Goal: Navigation & Orientation: Find specific page/section

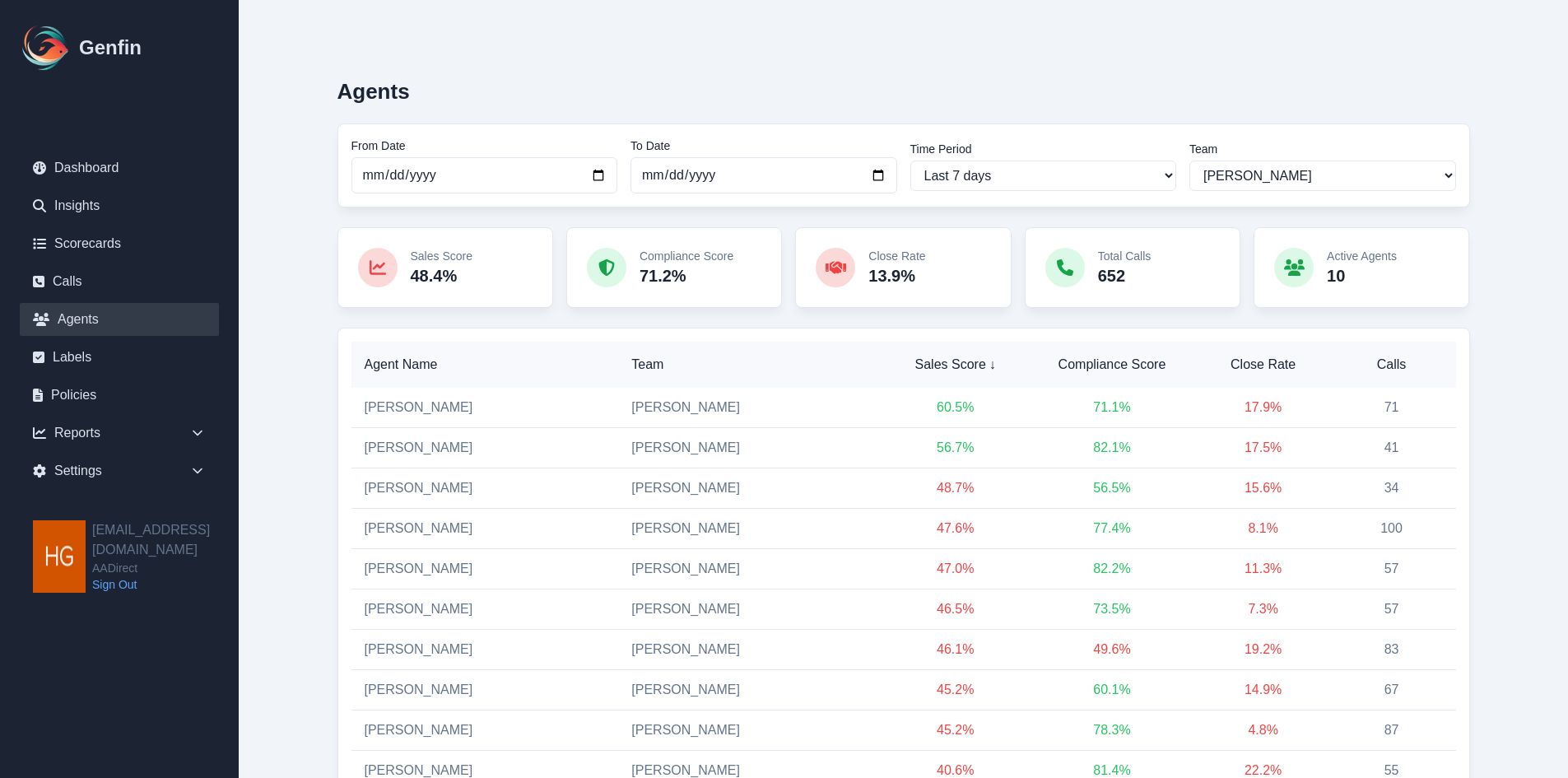
select select "2"
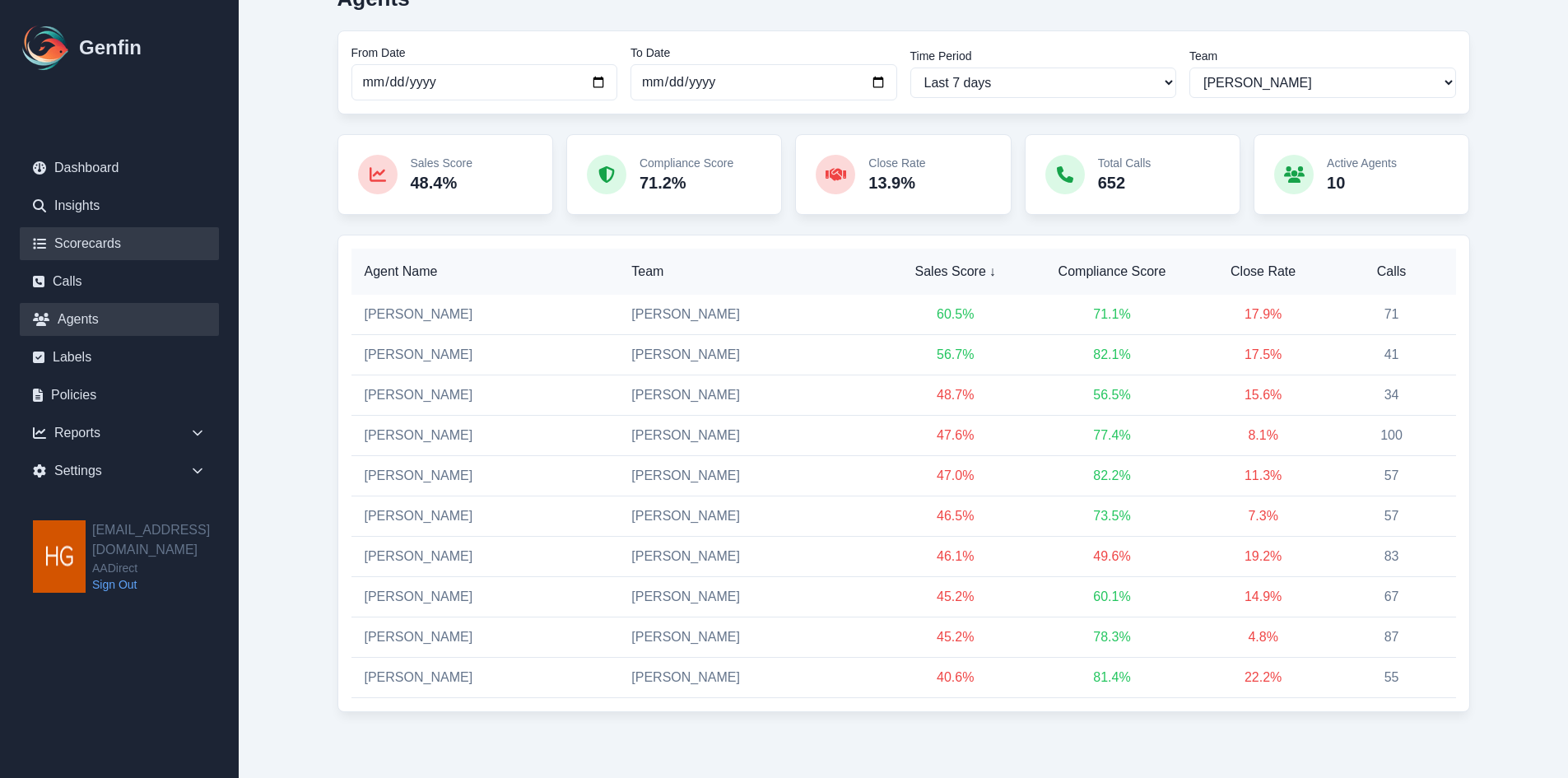
click at [81, 234] on link "Scorecards" at bounding box center [119, 243] width 200 height 33
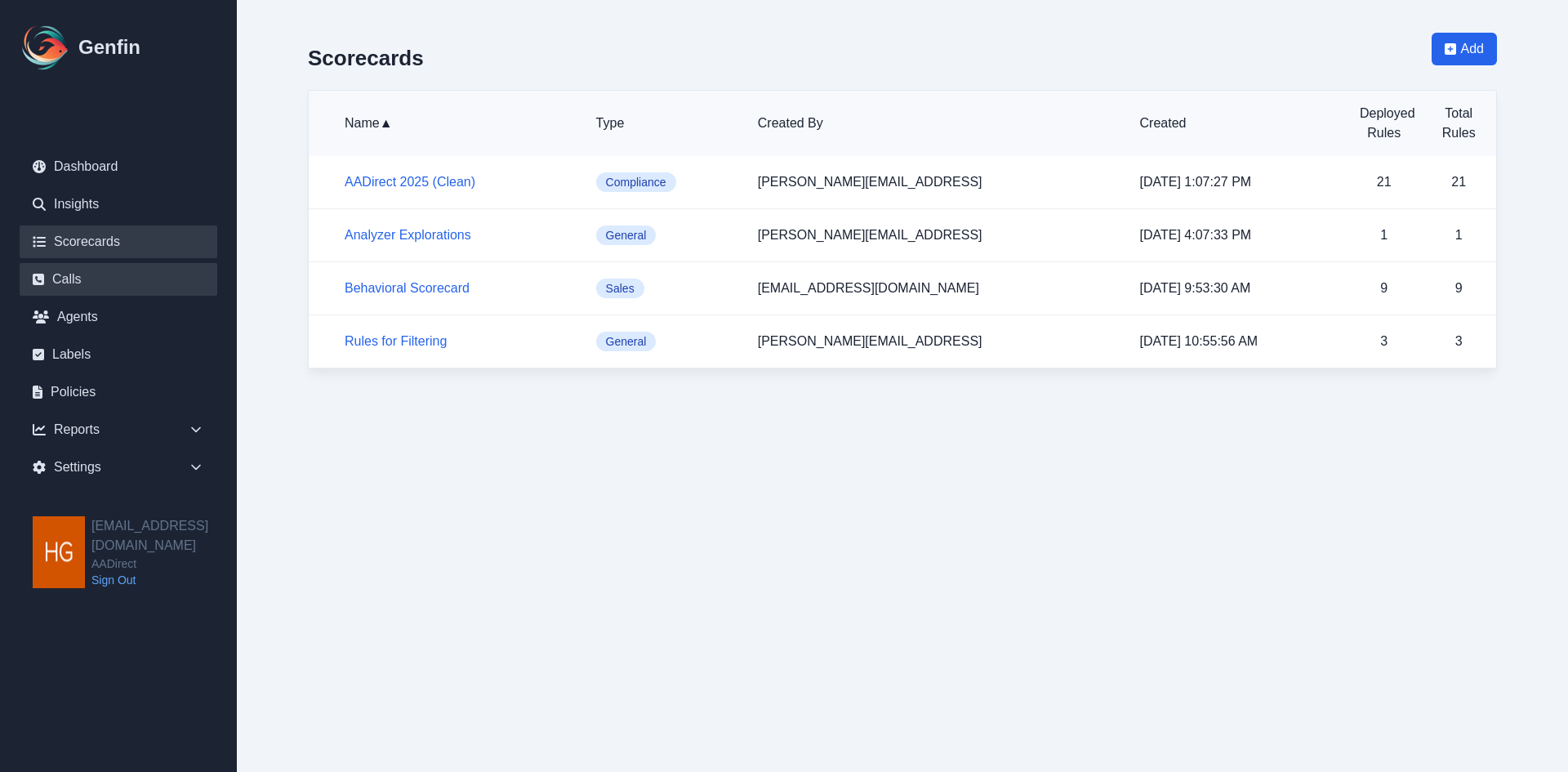
click at [74, 278] on link "Calls" at bounding box center [118, 279] width 198 height 33
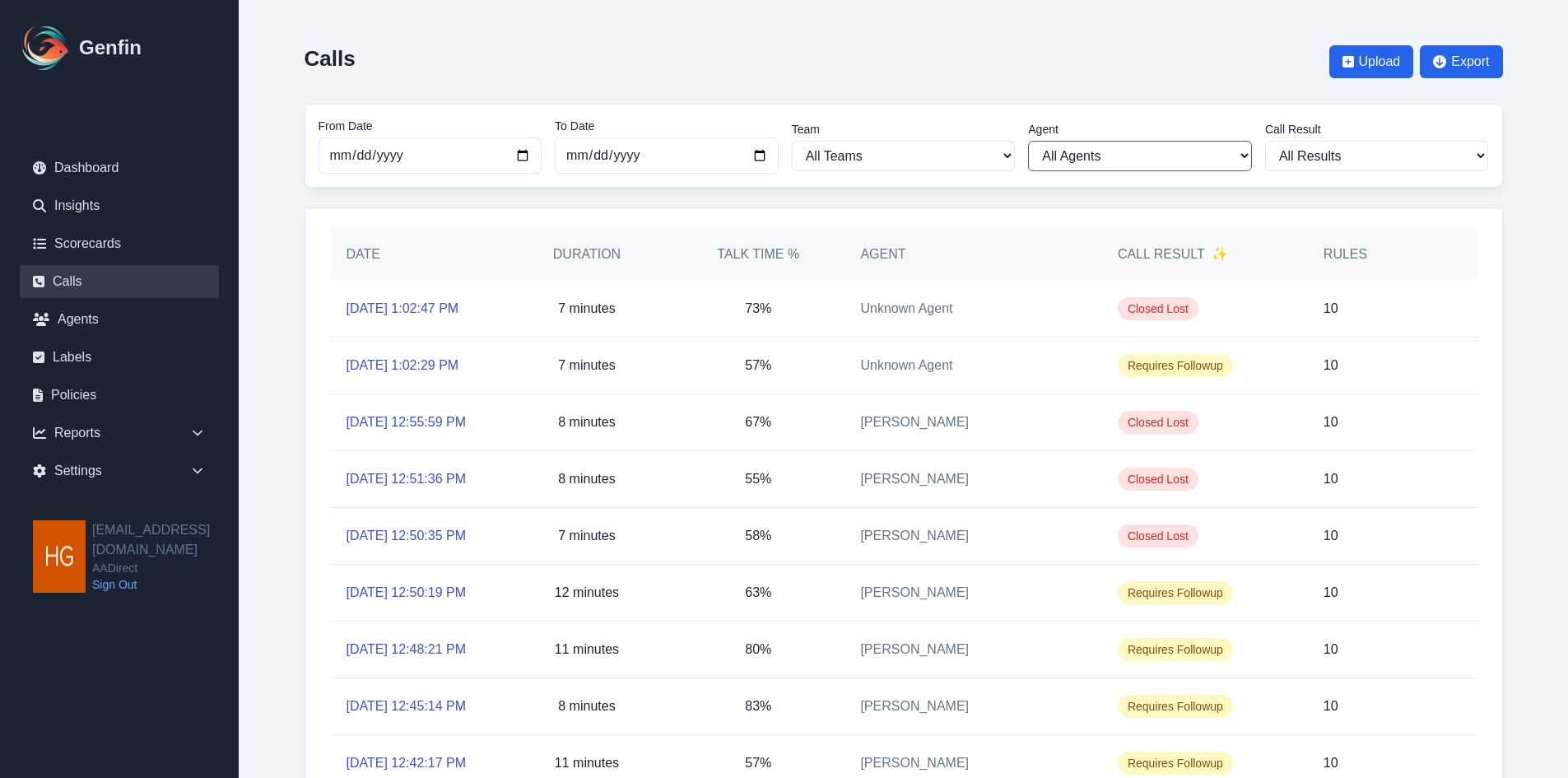
click at [1182, 153] on select "All Agents [PERSON_NAME] [PERSON_NAME] [PERSON_NAME] [PERSON_NAME] [PERSON_NAME…" at bounding box center [1140, 156] width 224 height 31
click at [1434, 149] on select "All Results Closed Won Closed Lost Requires Followup" at bounding box center [1377, 156] width 224 height 31
click at [853, 61] on div "Calls Upload Export" at bounding box center [903, 62] width 1199 height 58
click at [82, 319] on link "Agents" at bounding box center [119, 319] width 200 height 33
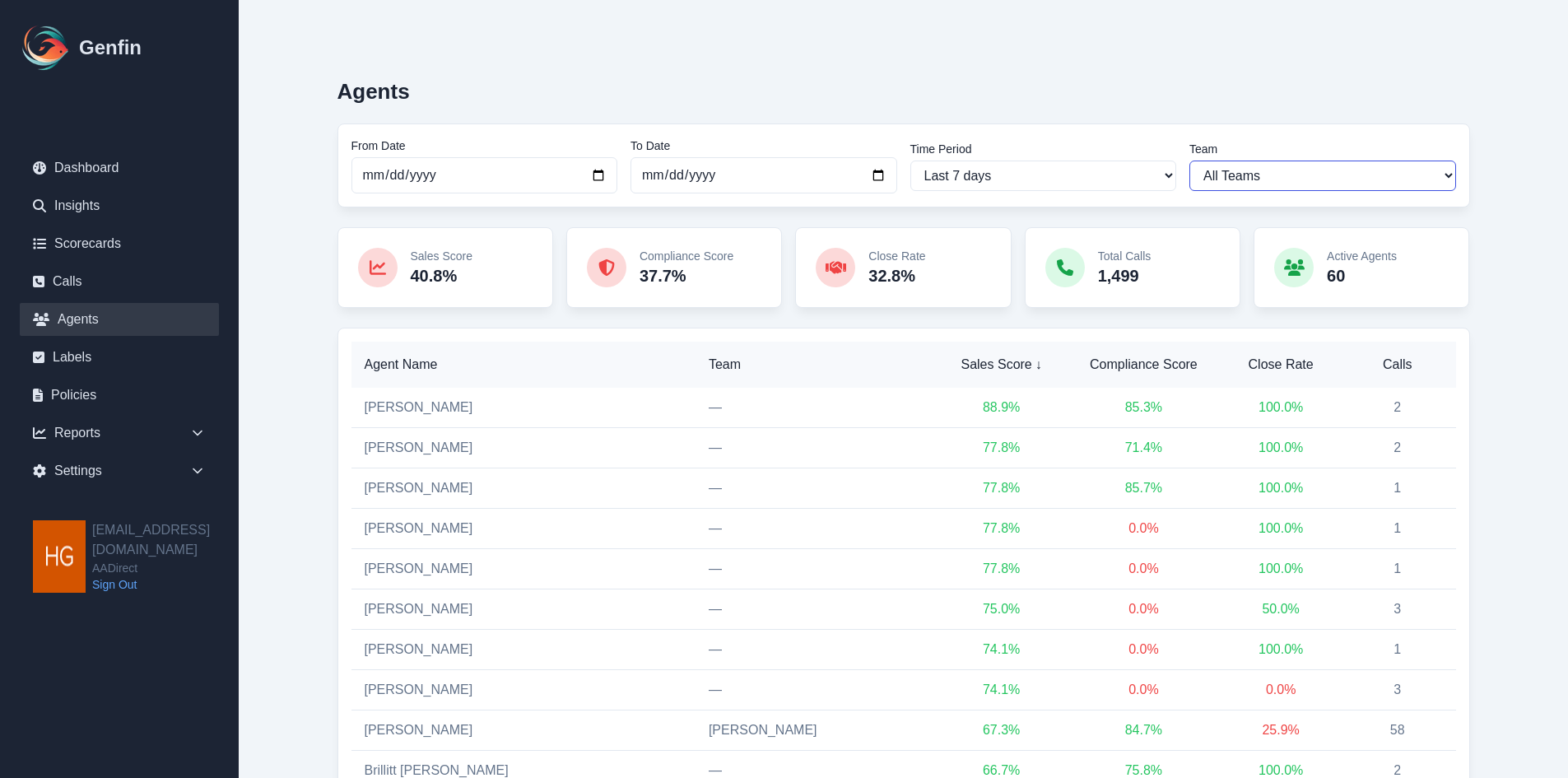
click at [1382, 176] on select "All Teams [PERSON_NAME] Sales Support" at bounding box center [1322, 176] width 267 height 31
click at [1189, 160] on select "All Teams [PERSON_NAME] Sales Support" at bounding box center [1322, 176] width 267 height 31
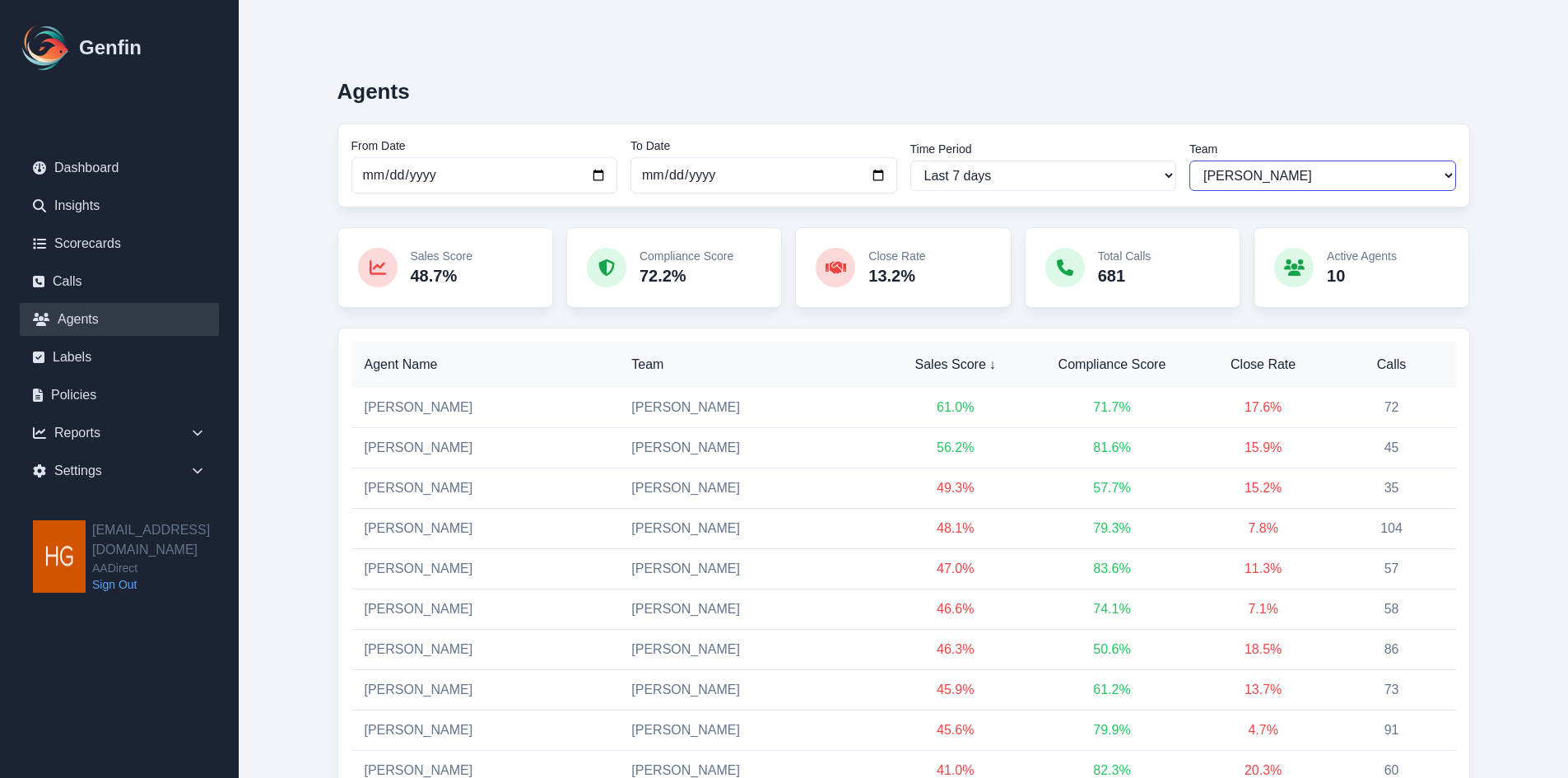
click at [1292, 174] on select "All Teams [PERSON_NAME] Sales Support" at bounding box center [1322, 176] width 267 height 31
click at [1189, 160] on select "All Teams [PERSON_NAME] Sales Support" at bounding box center [1322, 176] width 267 height 31
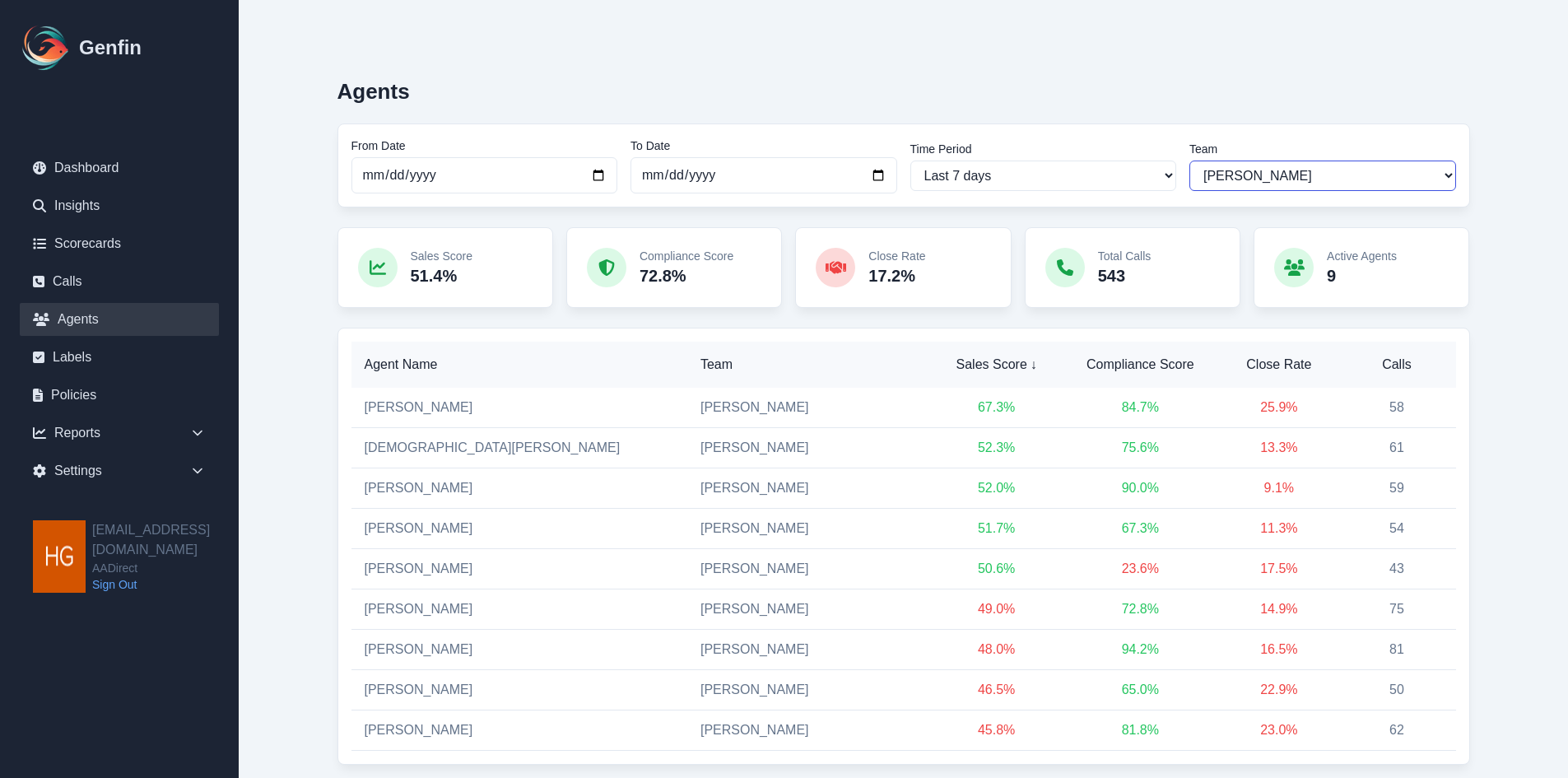
click at [1306, 165] on select "All Teams [PERSON_NAME] Sales Support" at bounding box center [1322, 176] width 267 height 31
select select "2"
click at [1189, 160] on select "All Teams [PERSON_NAME] Sales Support" at bounding box center [1322, 176] width 267 height 31
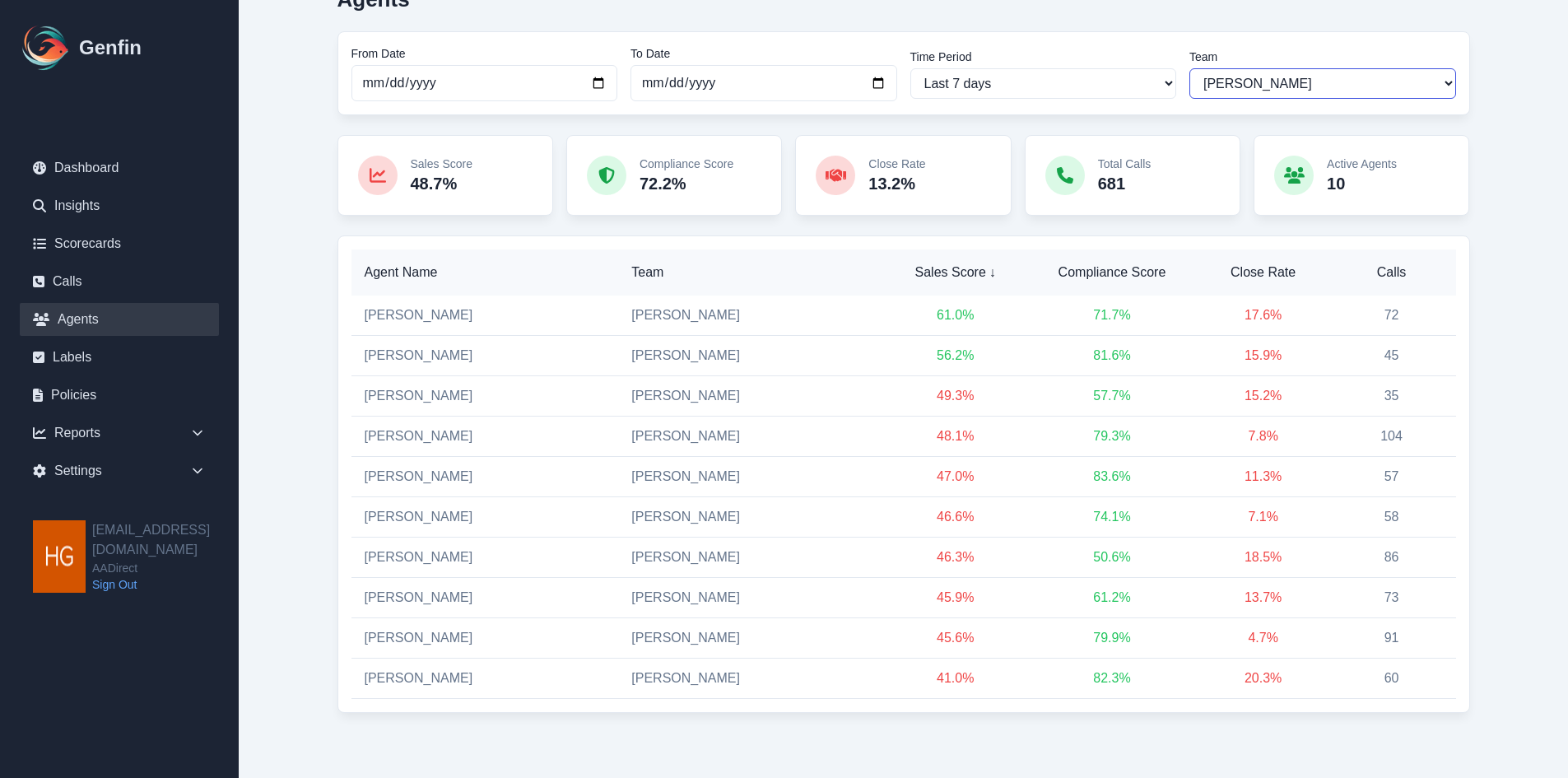
scroll to position [93, 0]
